Goal: Task Accomplishment & Management: Manage account settings

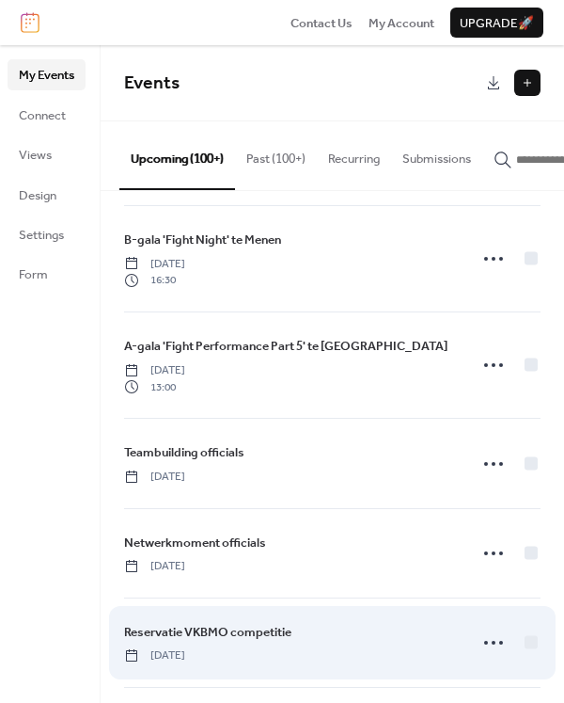
scroll to position [10091, 0]
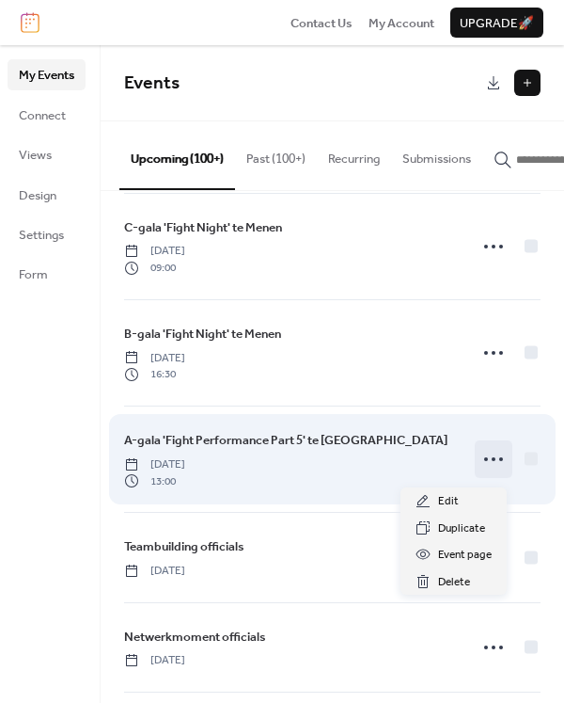
click at [486, 464] on icon at bounding box center [494, 459] width 30 height 30
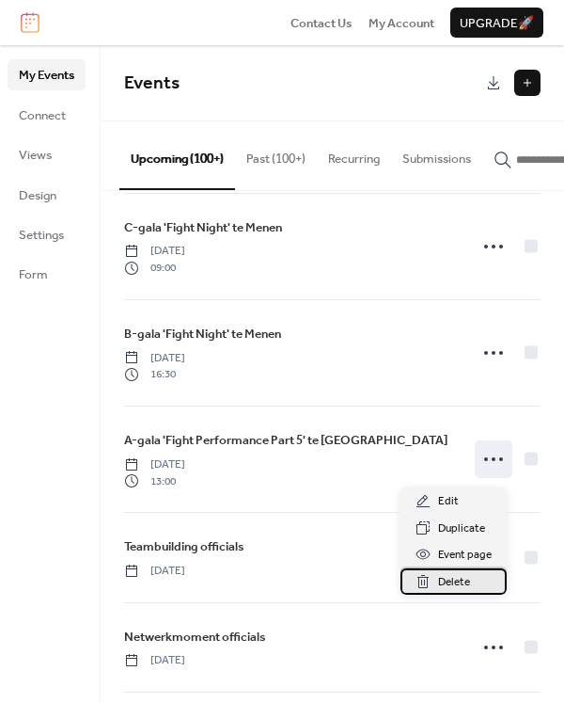
click at [444, 577] on span "Delete" at bounding box center [454, 582] width 32 height 19
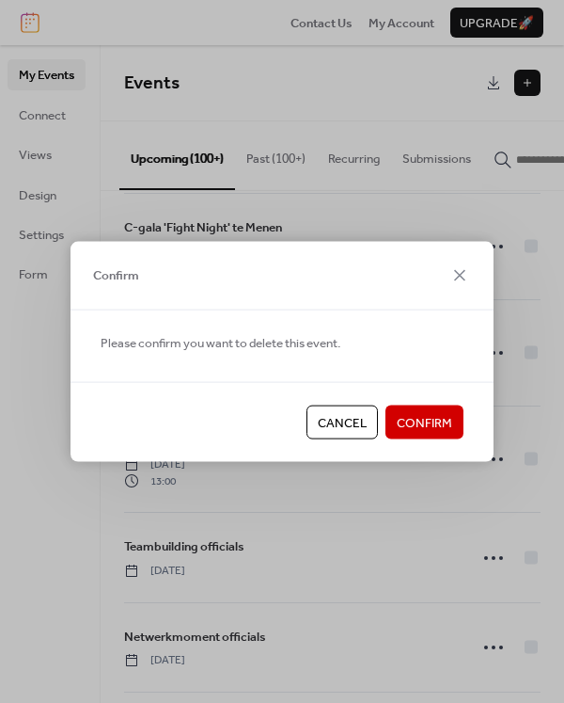
click at [410, 421] on span "Confirm" at bounding box center [424, 423] width 55 height 19
